Goal: Task Accomplishment & Management: Manage account settings

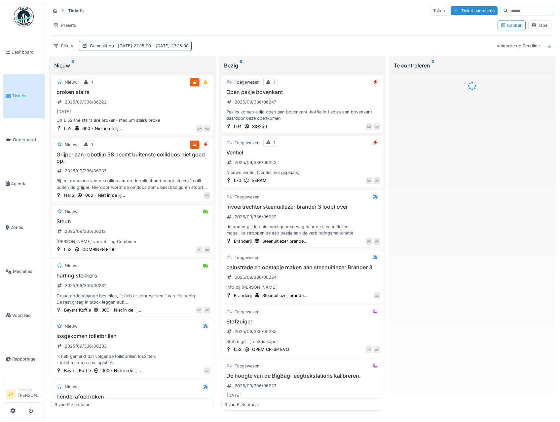
click at [108, 46] on div "Gemaakt op : [DATE] 22:15:00 - [DATE] 23:15:00" at bounding box center [139, 46] width 99 height 6
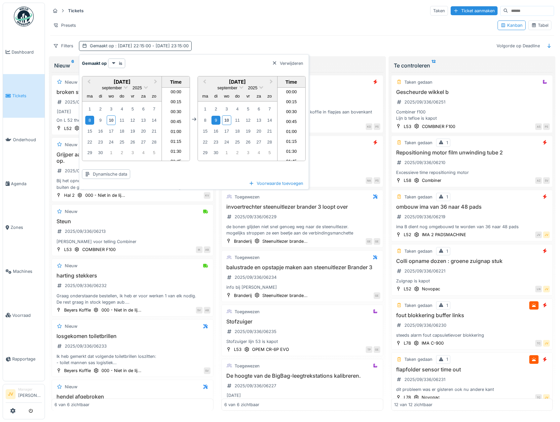
scroll to position [879, 0]
click at [112, 122] on div "10" at bounding box center [111, 120] width 9 height 10
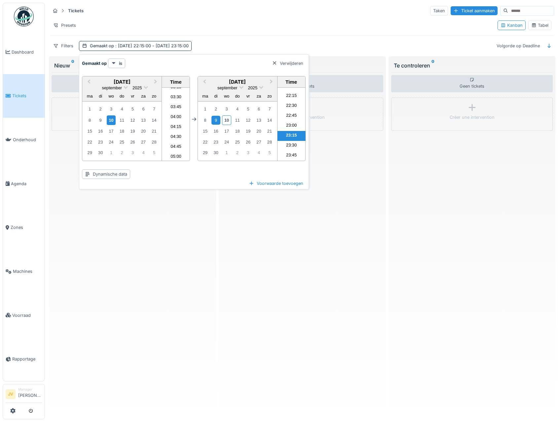
scroll to position [124, 0]
click at [173, 107] on li "03:30" at bounding box center [176, 107] width 28 height 10
click at [224, 120] on div "10" at bounding box center [226, 120] width 9 height 10
click at [221, 34] on div "Tickets Taken Ticket aanmaken Presets Kanban Tabel Filters Gemaakt op : [DATE] …" at bounding box center [302, 28] width 509 height 51
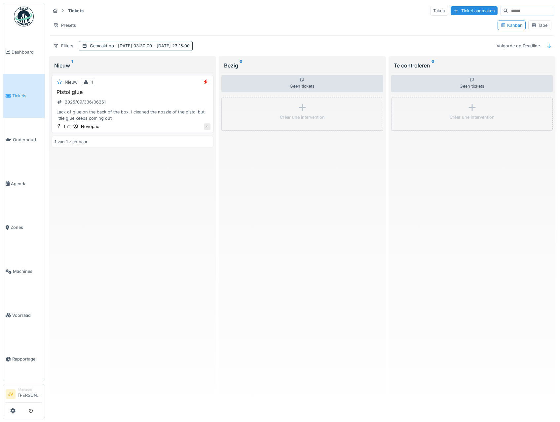
click at [159, 101] on div "Pistol glue 2025/09/336/06261 Lack of glue on the back of the box, I cleaned th…" at bounding box center [133, 105] width 156 height 33
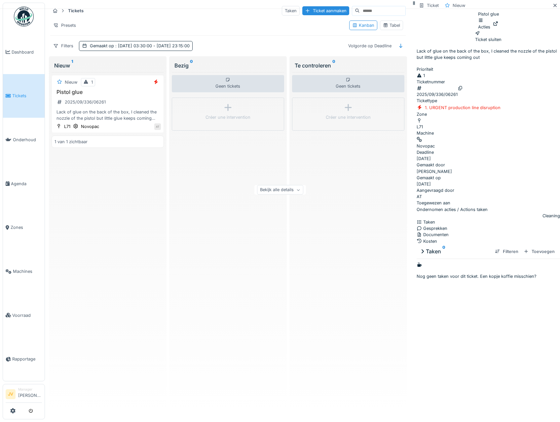
click at [491, 23] on div "Acties" at bounding box center [484, 23] width 12 height 13
click at [493, 40] on div "Bewerken" at bounding box center [476, 39] width 61 height 13
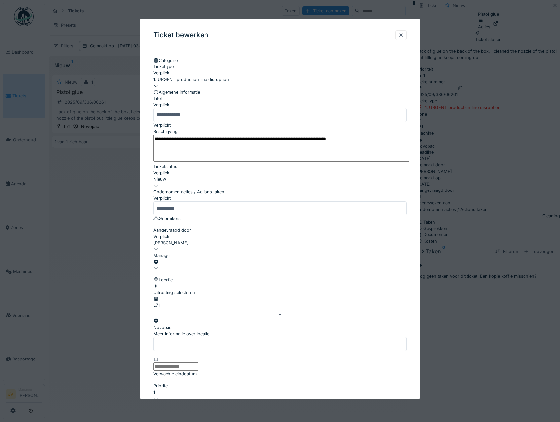
click at [178, 265] on div at bounding box center [280, 265] width 254 height 0
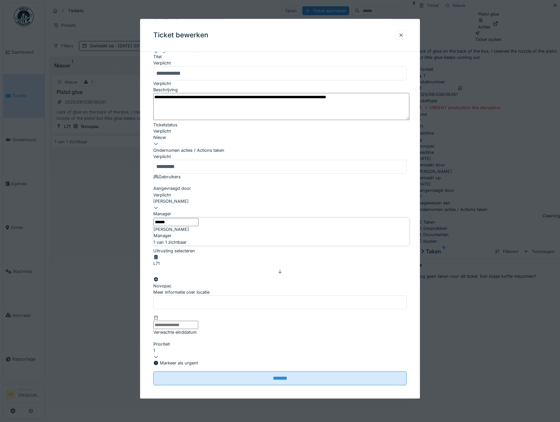
type input "******"
click at [197, 232] on div "[PERSON_NAME]" at bounding box center [282, 229] width 256 height 6
type input "****"
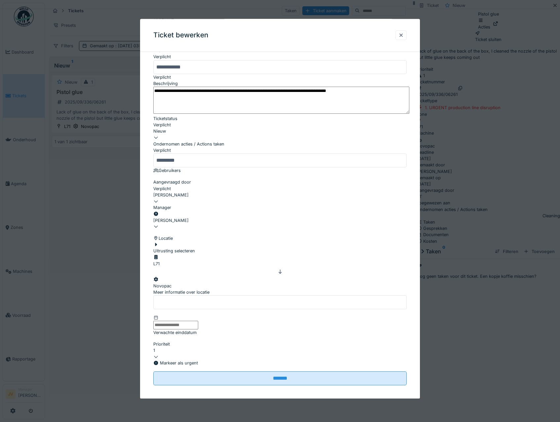
scroll to position [65, 0]
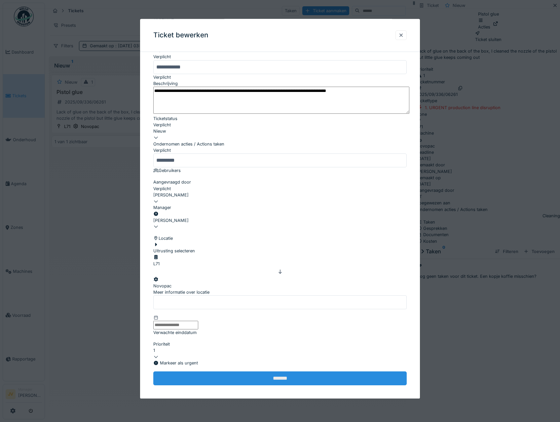
click at [271, 372] on input "*******" at bounding box center [280, 379] width 254 height 14
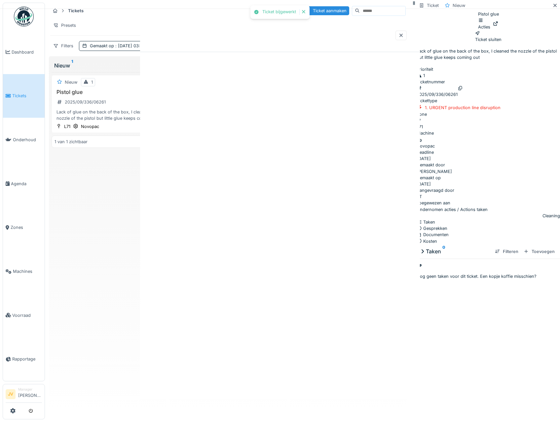
scroll to position [0, 0]
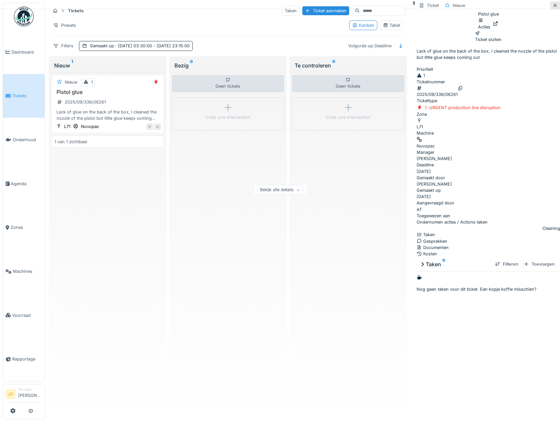
click at [553, 8] on icon at bounding box center [555, 5] width 5 height 4
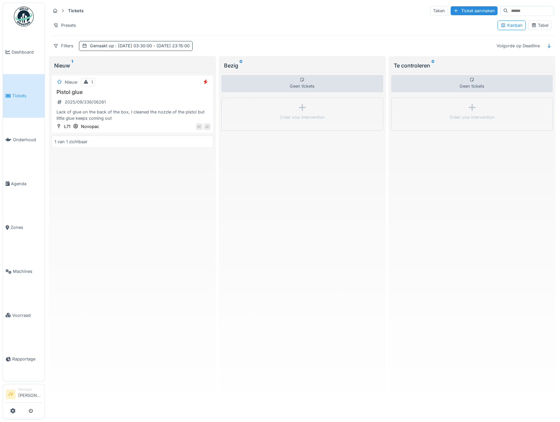
click at [149, 47] on span ": [DATE] 03:30:00 - [DATE] 23:15:00" at bounding box center [152, 45] width 76 height 5
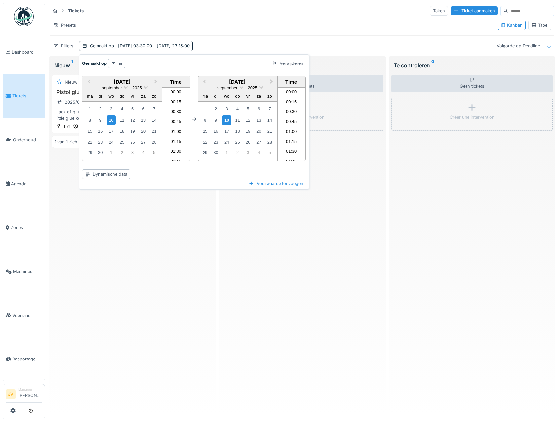
scroll to position [879, 0]
click at [91, 120] on div "8" at bounding box center [89, 120] width 9 height 9
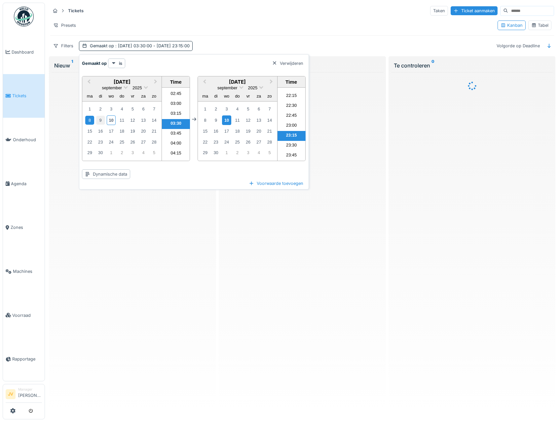
click at [103, 118] on div "9" at bounding box center [100, 120] width 9 height 9
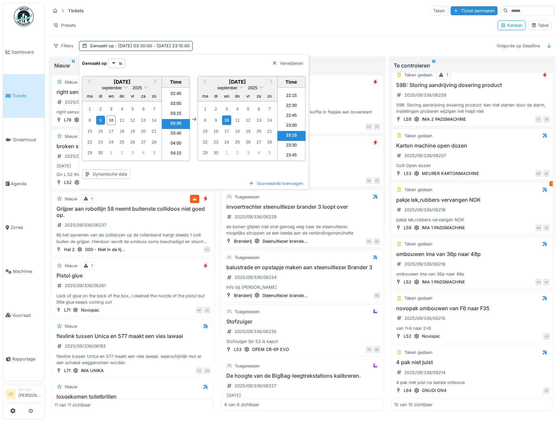
scroll to position [513, 0]
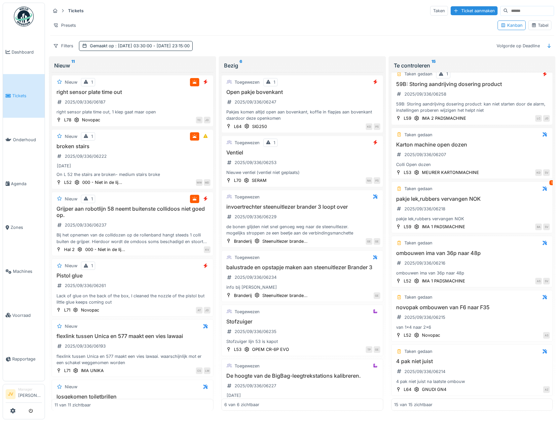
click at [312, 26] on div "Presets" at bounding box center [271, 25] width 442 height 10
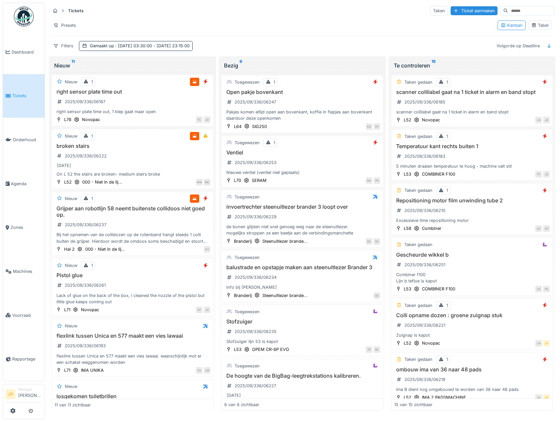
scroll to position [0, 0]
click at [174, 159] on div "broken stairs 2025/09/336/06222 [DATE] On L 52 the stairs are broken- medium st…" at bounding box center [133, 160] width 156 height 35
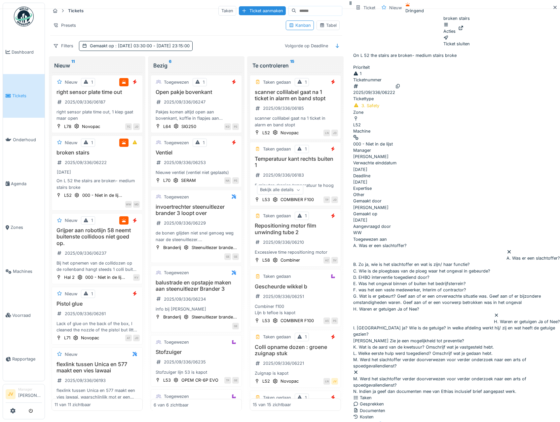
click at [436, 407] on div "Documenten" at bounding box center [456, 410] width 207 height 6
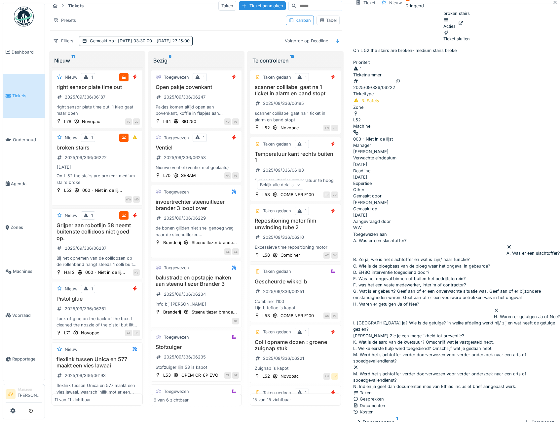
click at [456, 21] on div at bounding box center [450, 20] width 12 height 6
click at [465, 34] on div "Bewerken" at bounding box center [476, 34] width 61 height 13
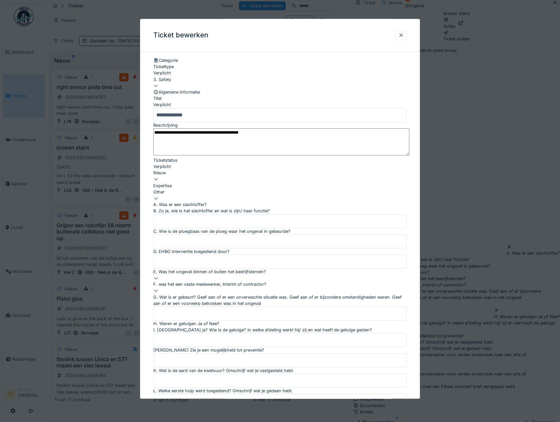
click at [188, 83] on div "3. Safety" at bounding box center [280, 79] width 254 height 6
click at [192, 132] on div "5. Material Orders" at bounding box center [282, 129] width 256 height 6
type input "***"
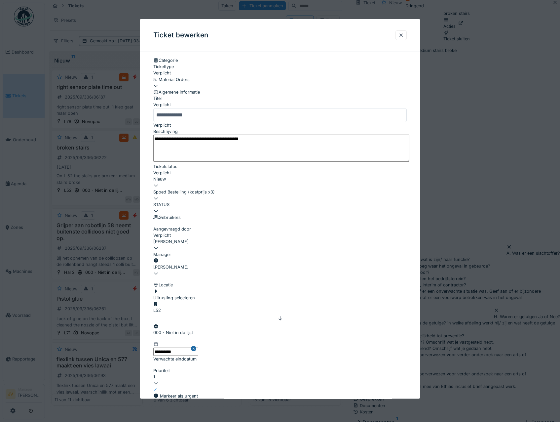
click at [203, 276] on div "[PERSON_NAME]" at bounding box center [280, 270] width 254 height 13
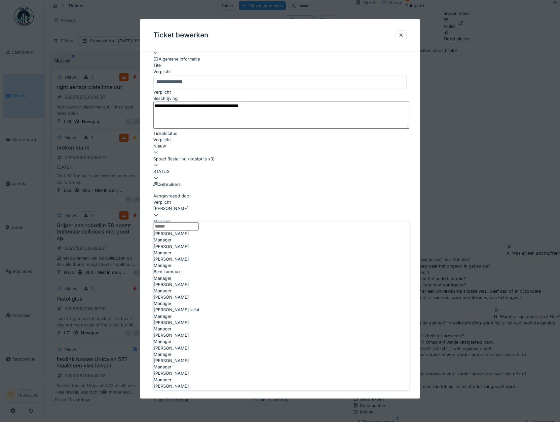
click at [205, 231] on div "[PERSON_NAME]" at bounding box center [280, 234] width 254 height 6
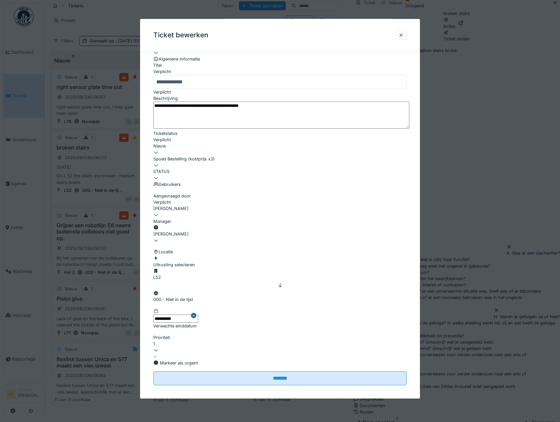
click at [205, 231] on div "[PERSON_NAME]" at bounding box center [280, 234] width 254 height 6
type input "****"
click at [207, 237] on div "[PERSON_NAME]" at bounding box center [282, 233] width 256 height 6
type input "****"
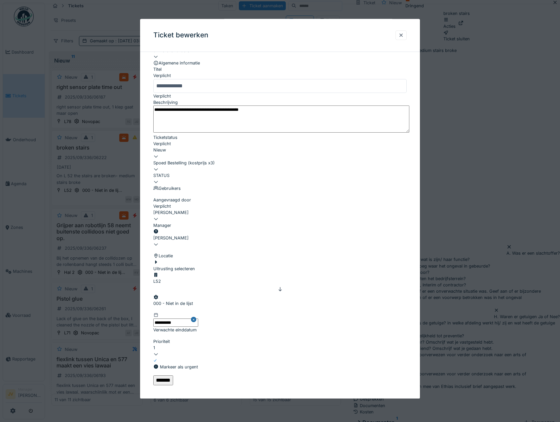
click at [173, 375] on input "*******" at bounding box center [163, 380] width 20 height 10
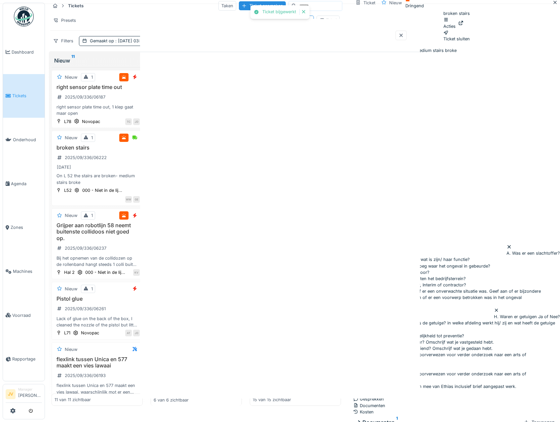
scroll to position [0, 0]
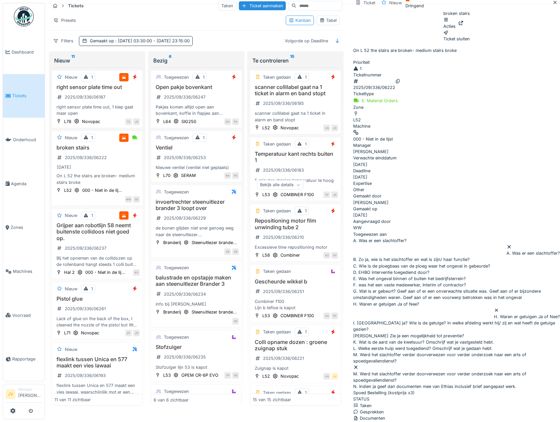
click at [553, 5] on icon at bounding box center [555, 2] width 5 height 4
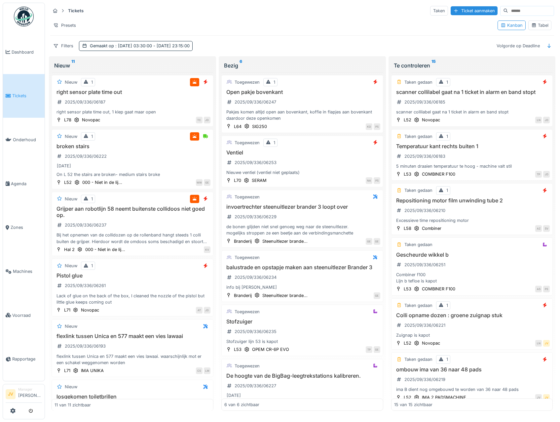
scroll to position [2, 0]
